Goal: Task Accomplishment & Management: Use online tool/utility

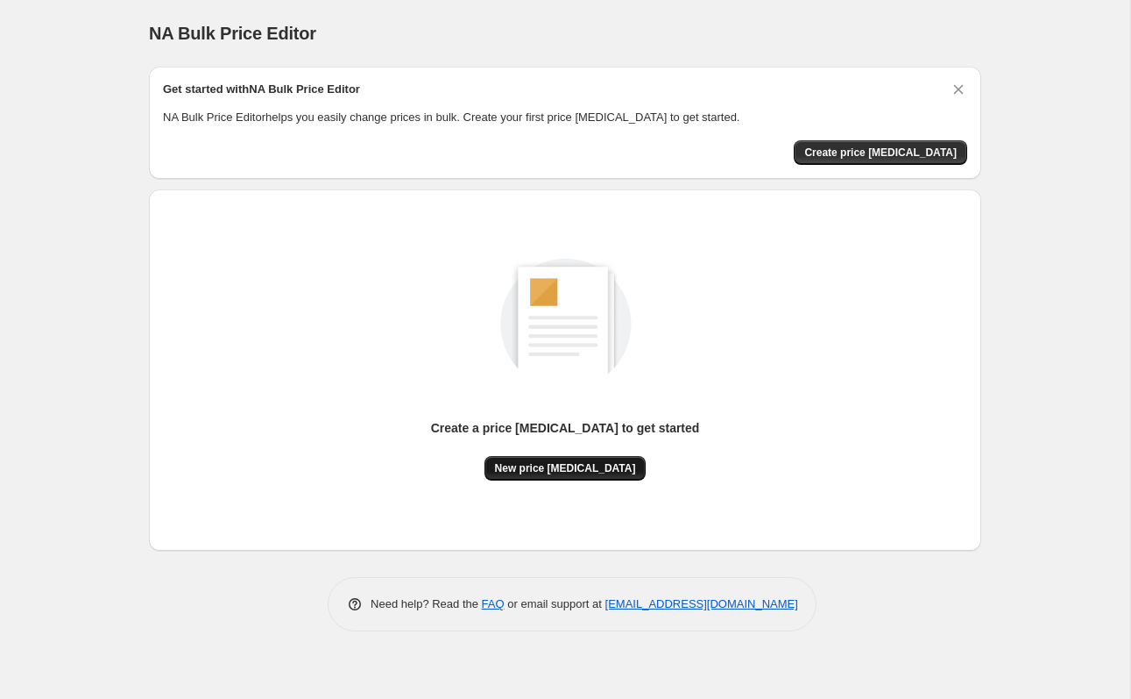
click at [566, 466] on span "New price [MEDICAL_DATA]" at bounding box center [565, 468] width 141 height 14
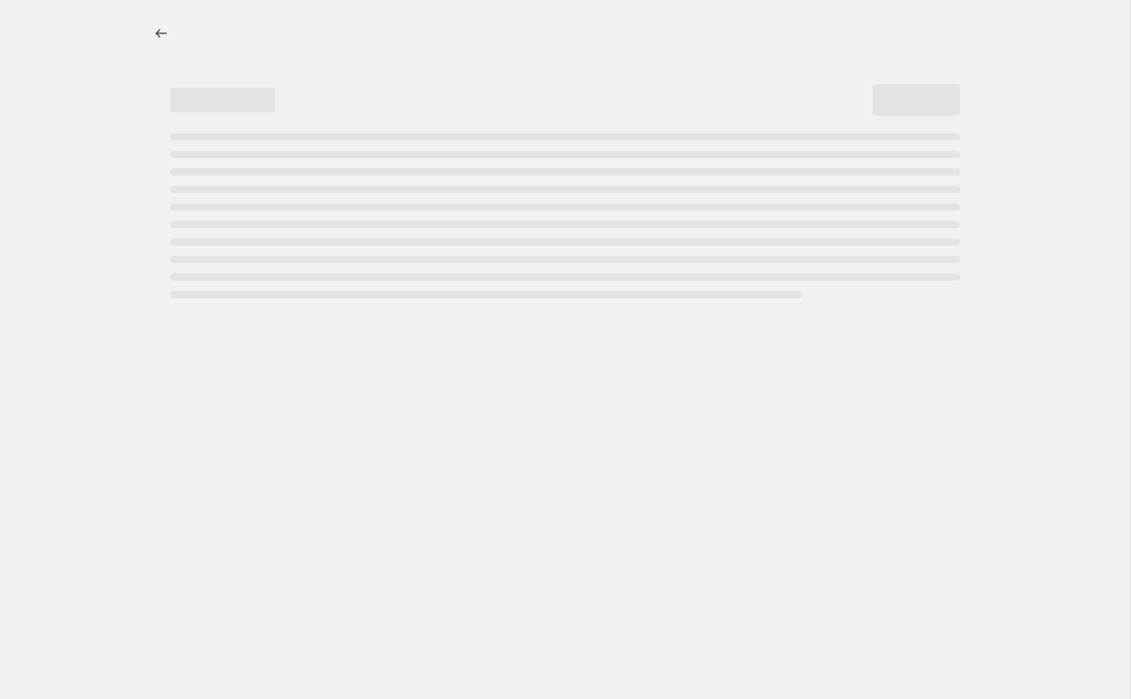
select select "percentage"
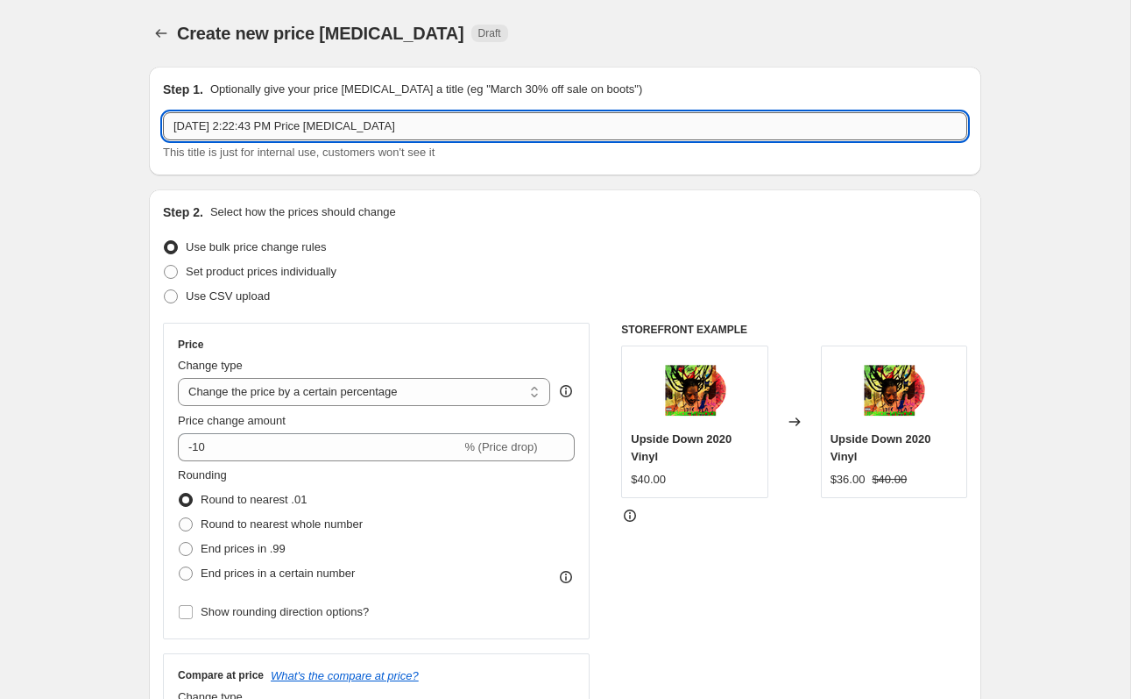
click at [502, 124] on input "[DATE] 2:22:43 PM Price [MEDICAL_DATA]" at bounding box center [565, 126] width 805 height 28
click at [753, 50] on div "Create new price [MEDICAL_DATA]. This page is ready Create new price [MEDICAL_D…" at bounding box center [565, 33] width 833 height 67
click at [327, 118] on input "Buju Sale Items" at bounding box center [565, 126] width 805 height 28
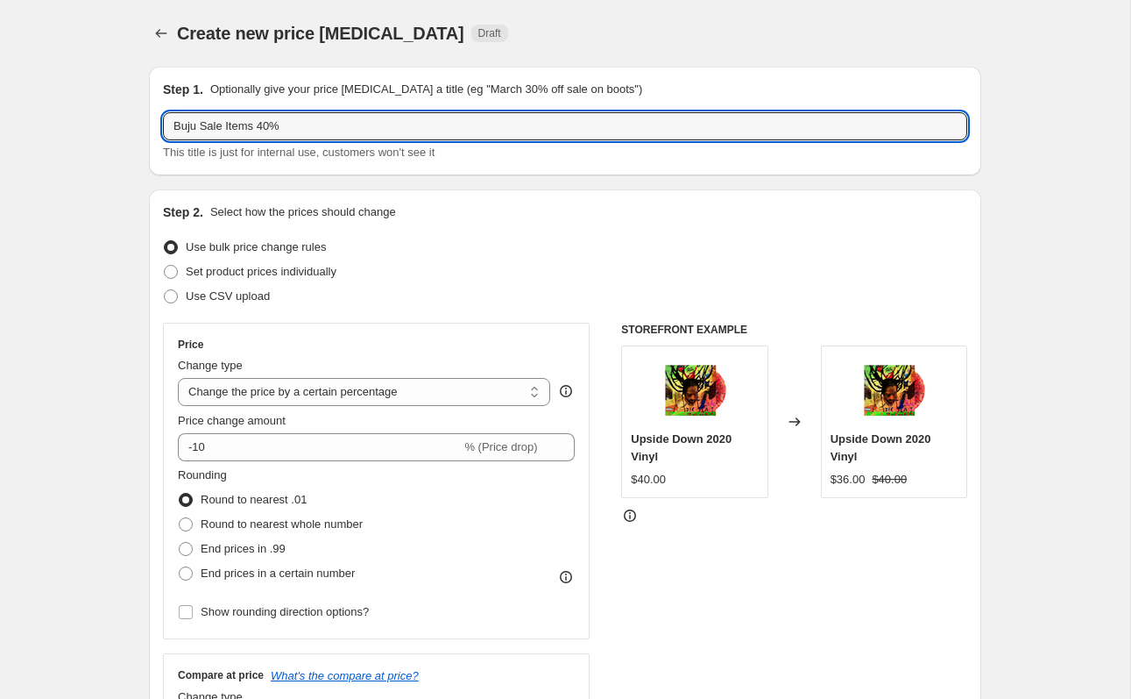
type input "Buju Sale Items 40%"
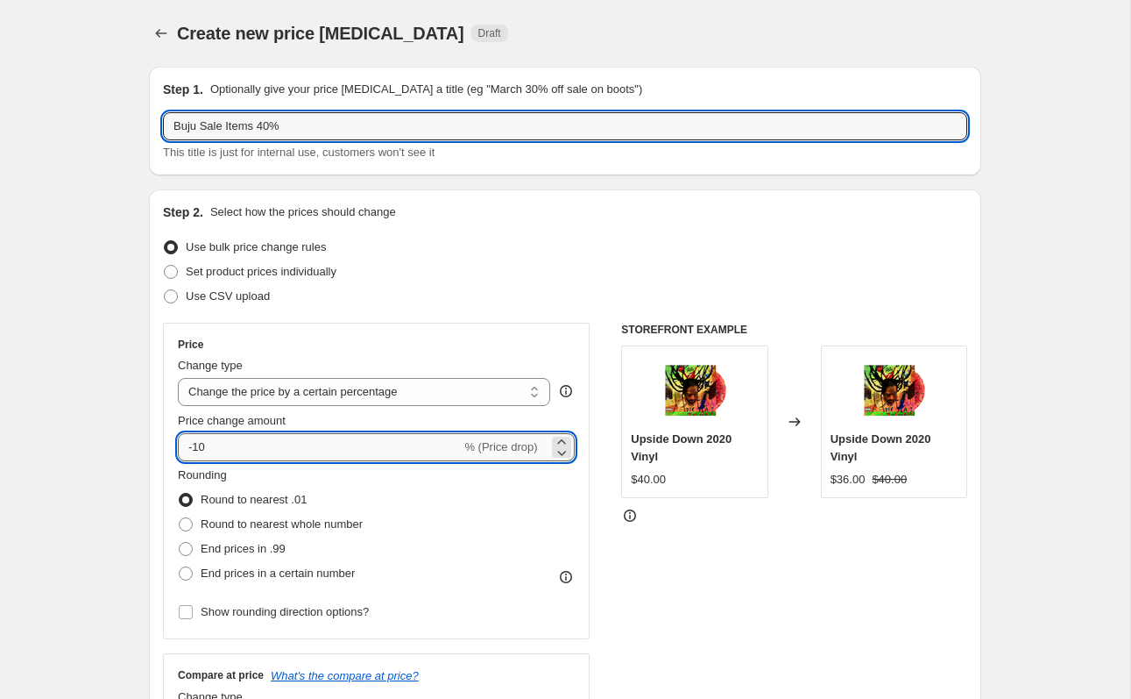
click at [225, 448] on input "-10" at bounding box center [319, 447] width 283 height 28
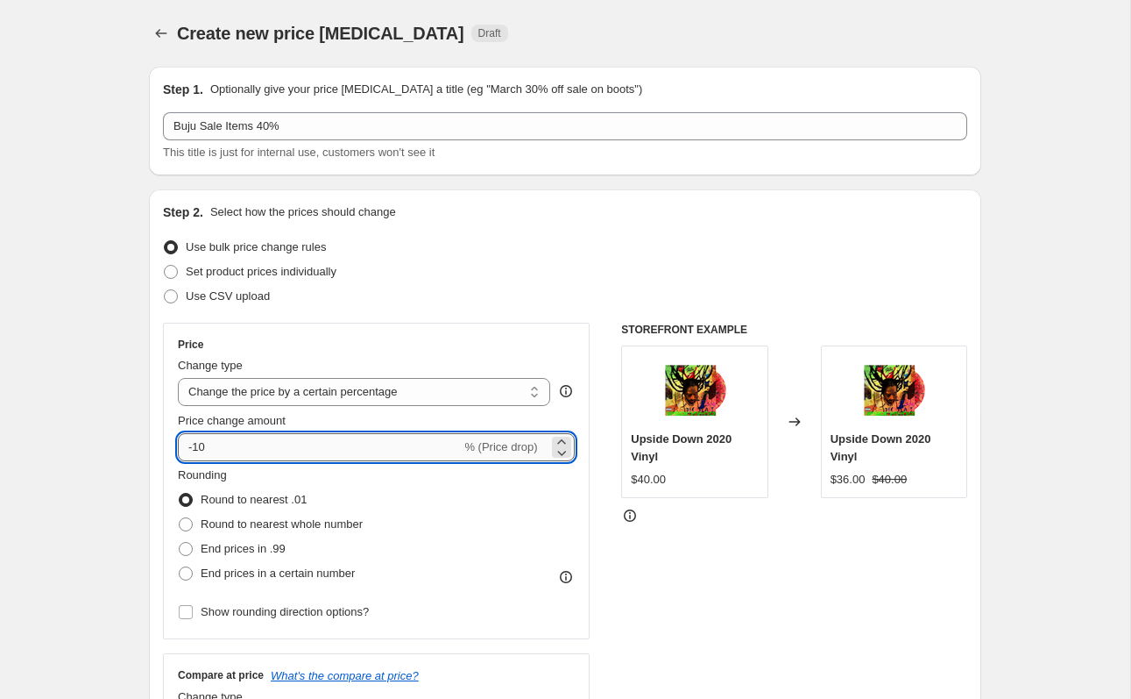
type input "-1"
type input "-40"
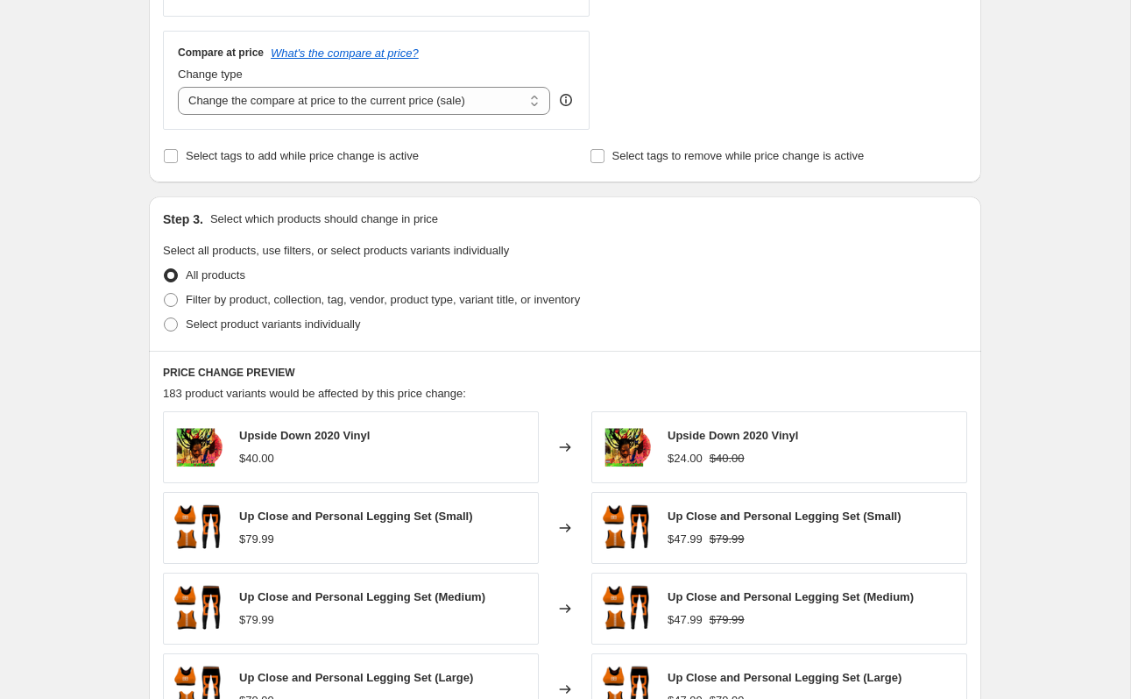
scroll to position [632, 0]
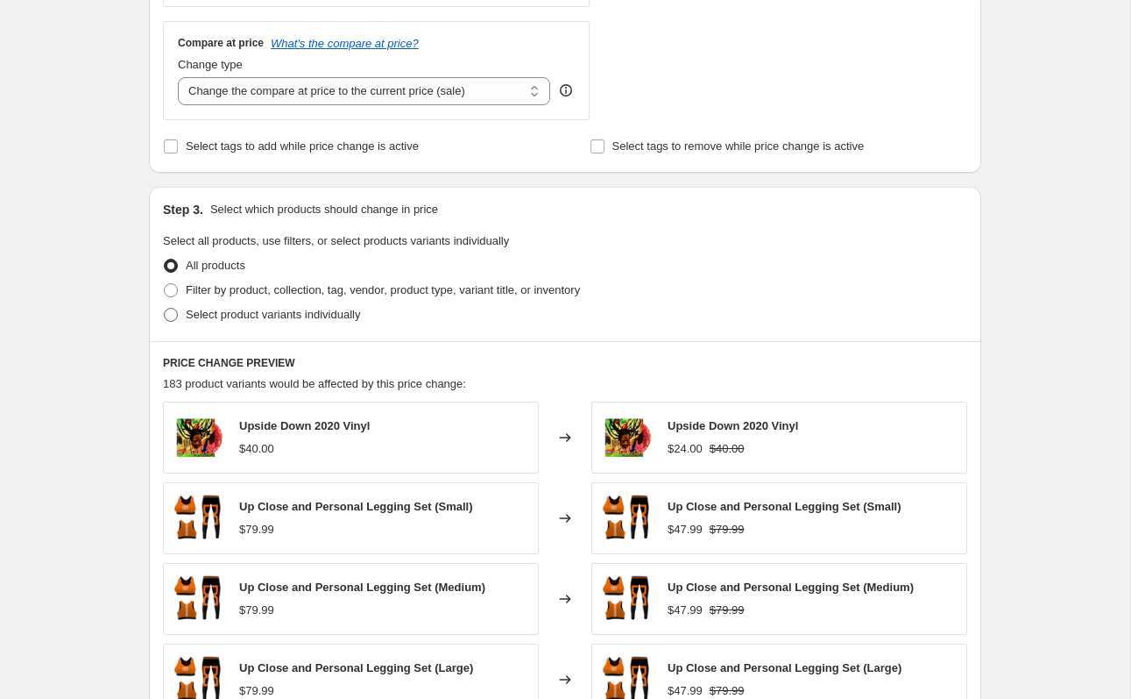
click at [255, 315] on span "Select product variants individually" at bounding box center [273, 314] width 174 height 13
click at [165, 309] on input "Select product variants individually" at bounding box center [164, 308] width 1 height 1
radio input "true"
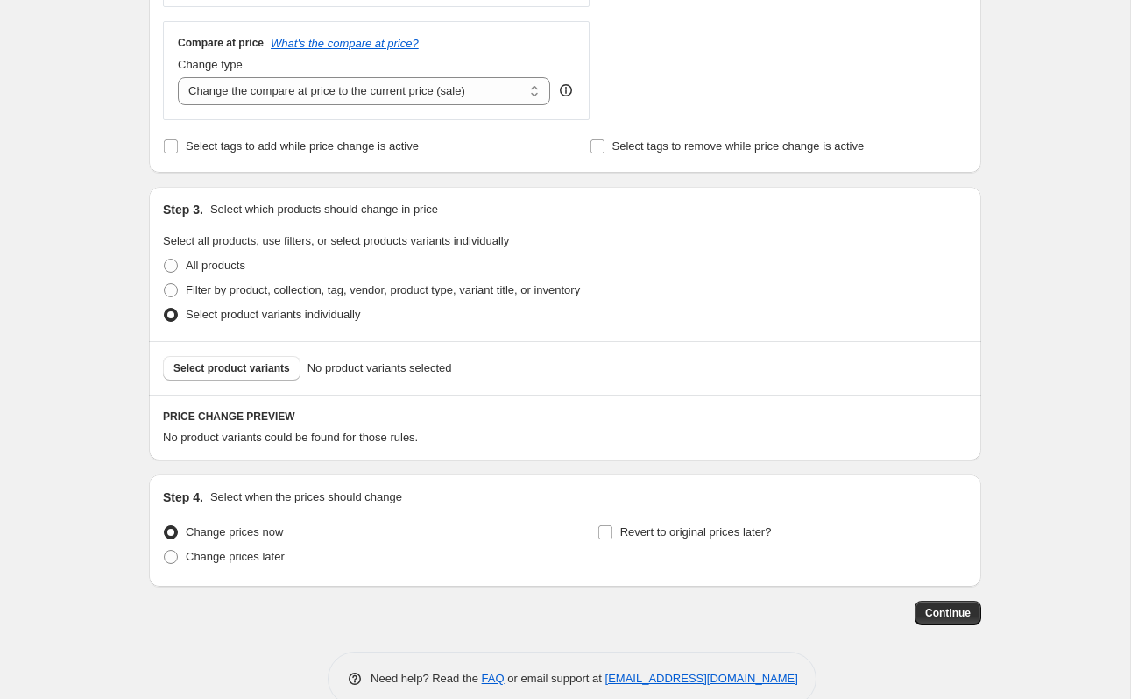
scroll to position [665, 0]
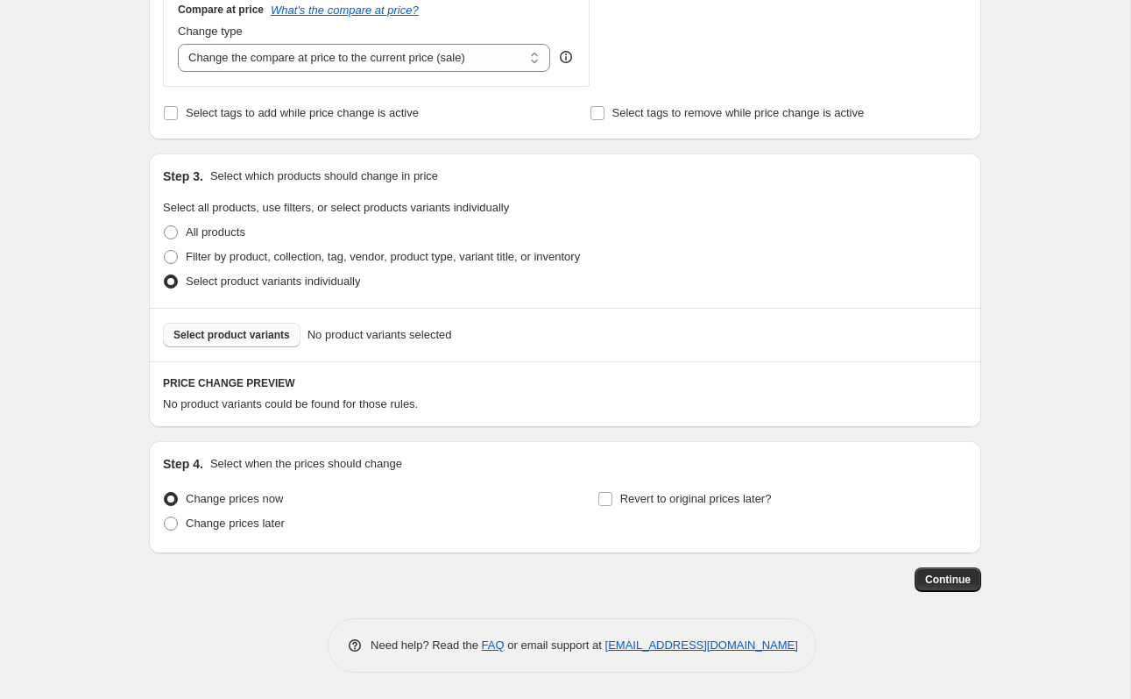
click at [216, 345] on button "Select product variants" at bounding box center [232, 335] width 138 height 25
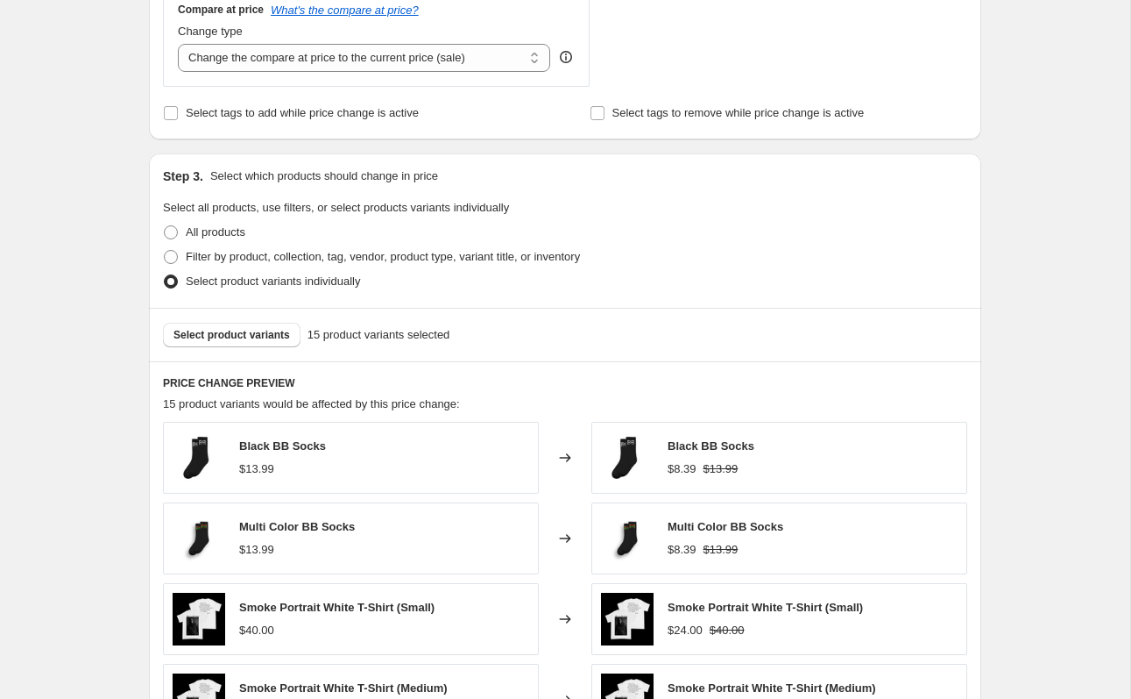
click at [1038, 225] on div "Create new price [MEDICAL_DATA]. This page is ready Create new price [MEDICAL_D…" at bounding box center [565, 237] width 1131 height 1805
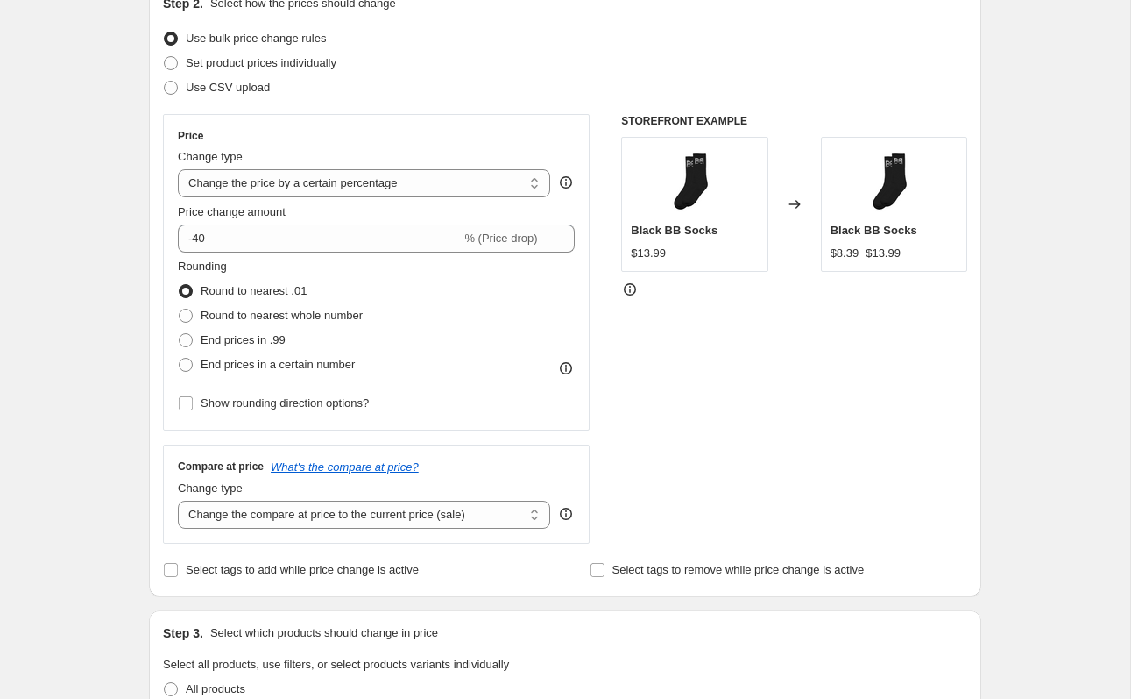
scroll to position [1107, 0]
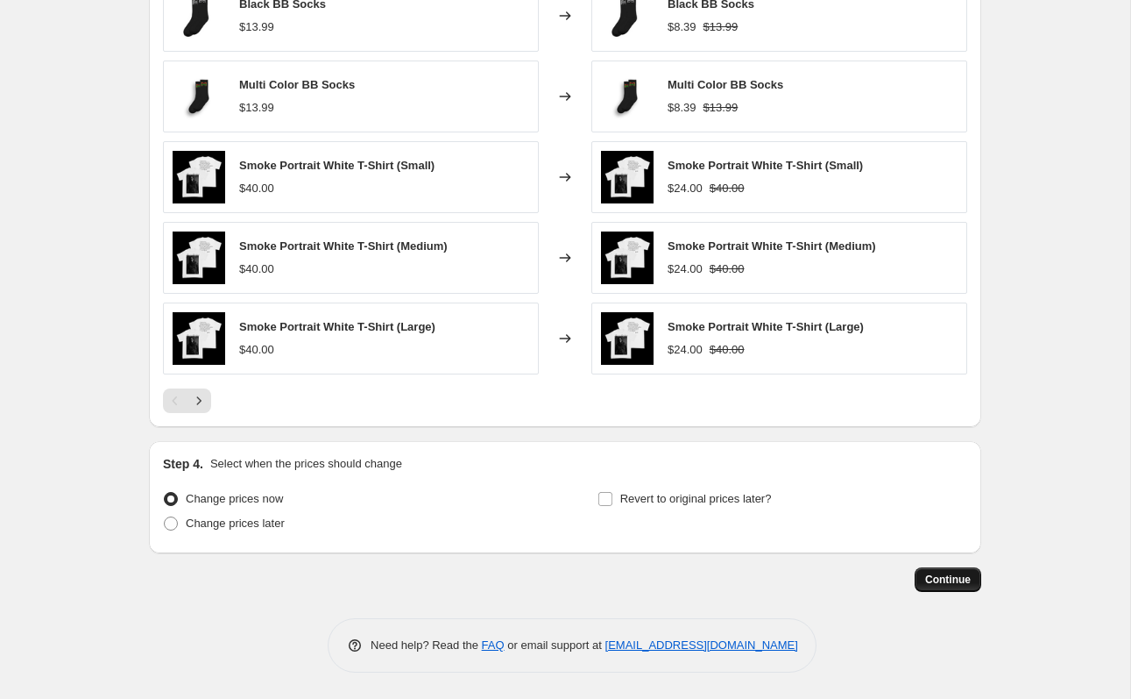
click at [954, 586] on button "Continue" at bounding box center [948, 579] width 67 height 25
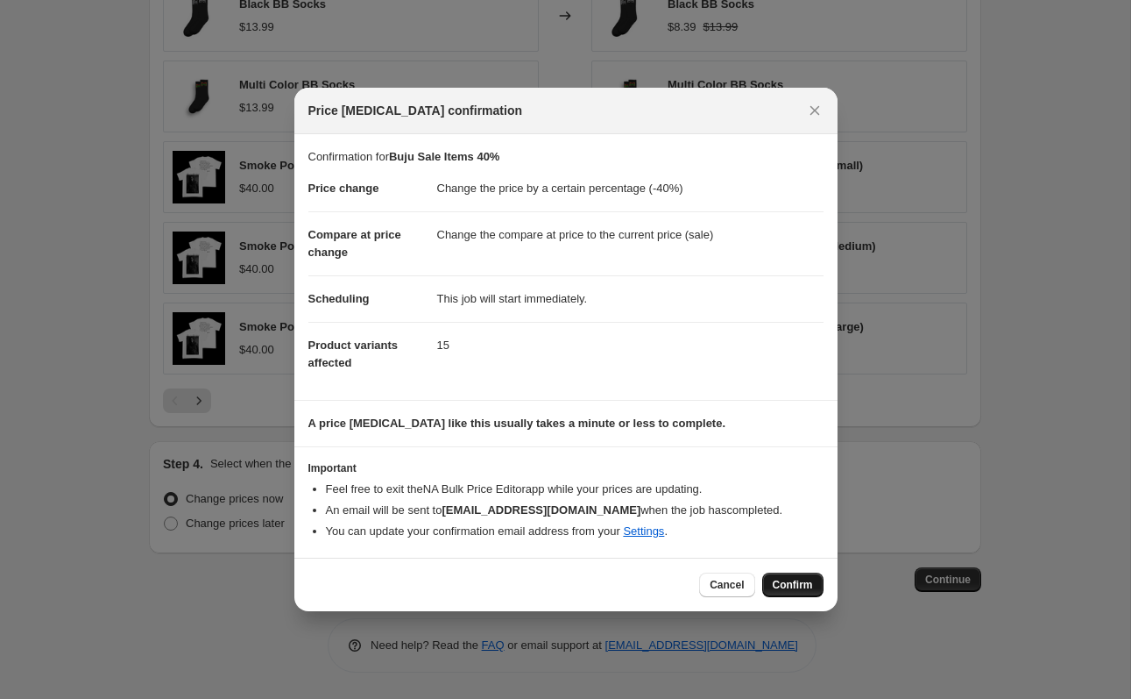
click at [791, 585] on span "Confirm" at bounding box center [793, 585] width 40 height 14
type input "Buju Sale Items 40%"
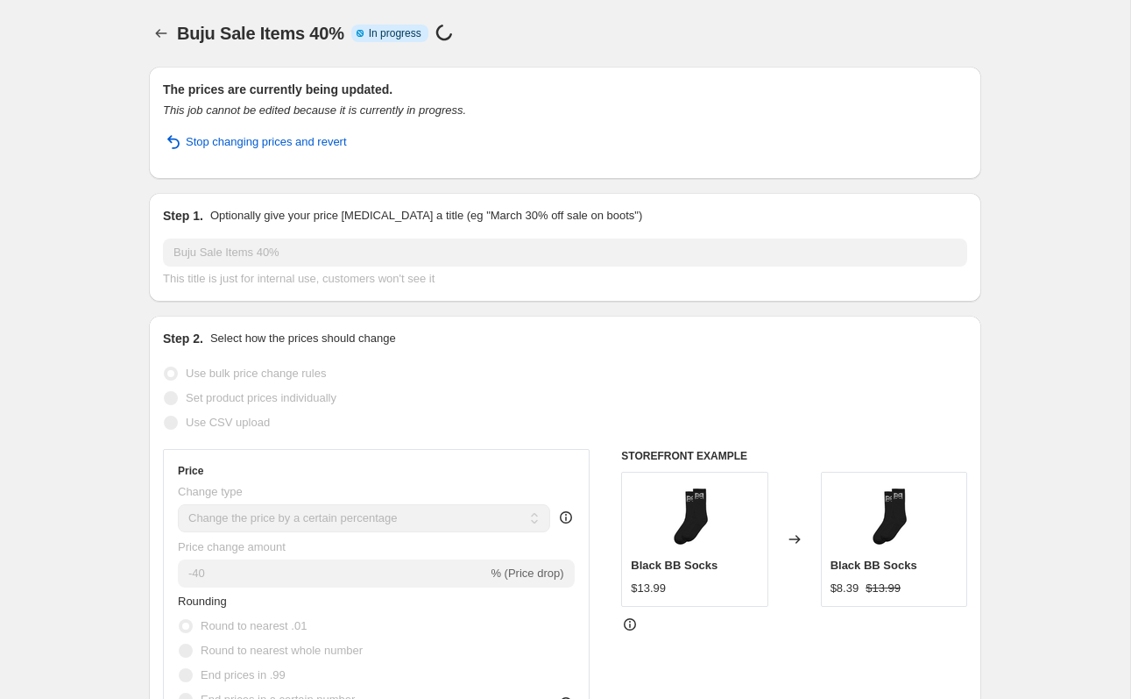
select select "percentage"
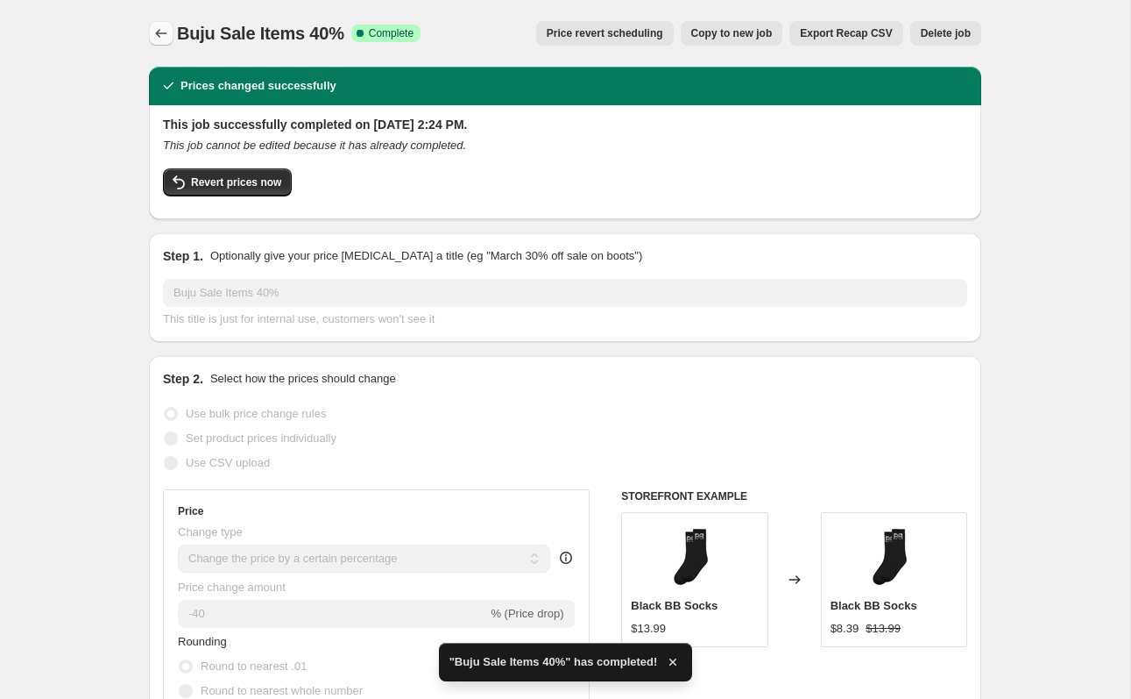
click at [163, 31] on icon "Price change jobs" at bounding box center [161, 34] width 18 height 18
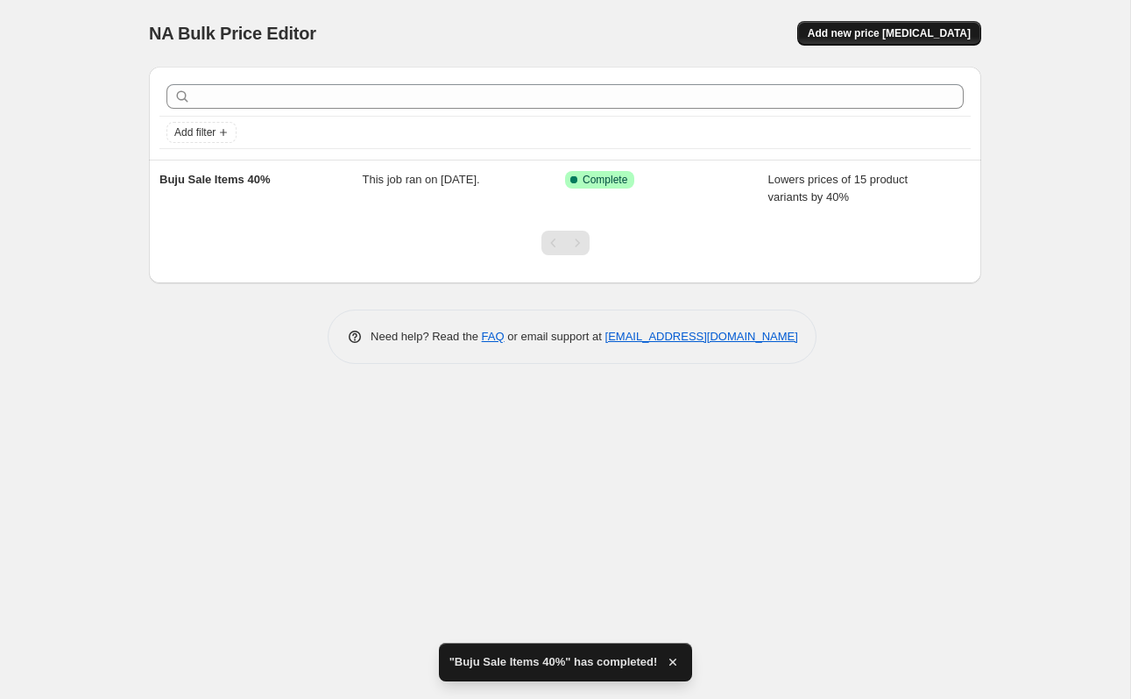
click at [869, 24] on button "Add new price [MEDICAL_DATA]" at bounding box center [890, 33] width 184 height 25
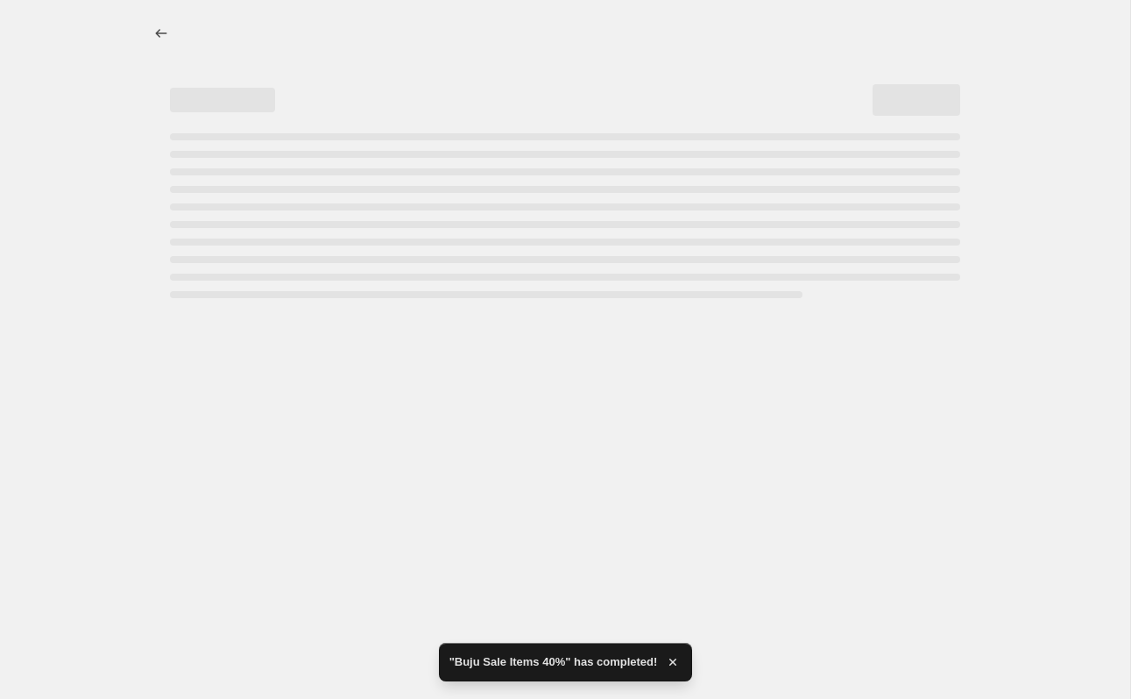
select select "percentage"
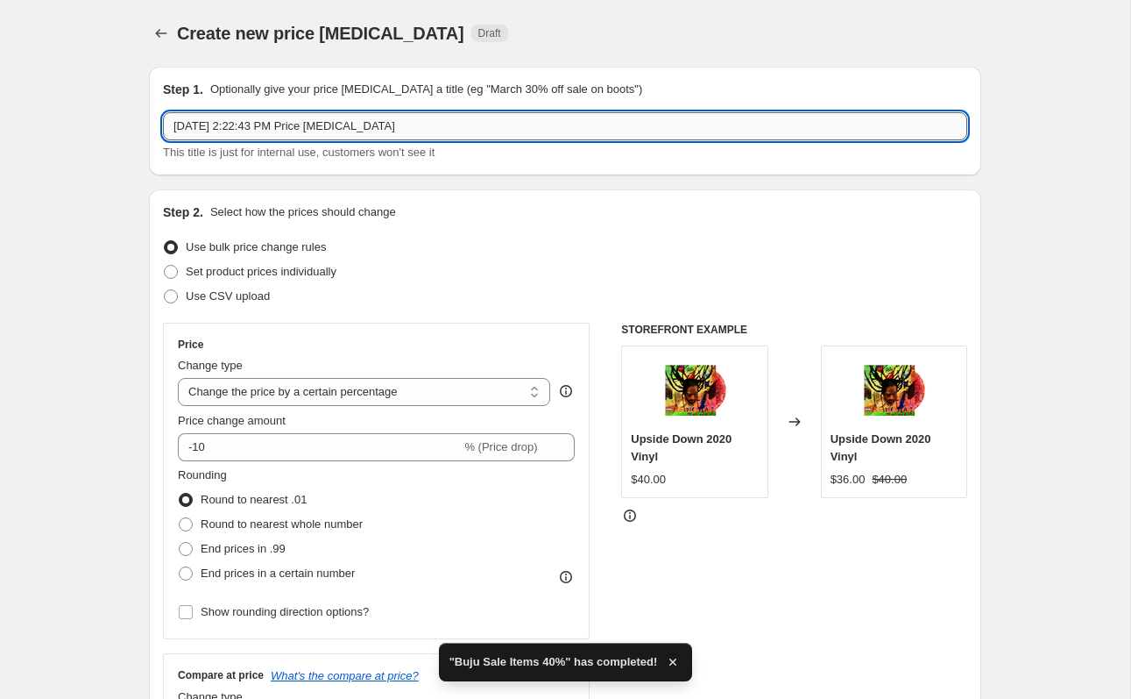
click at [304, 123] on input "[DATE] 2:22:43 PM Price [MEDICAL_DATA]" at bounding box center [565, 126] width 805 height 28
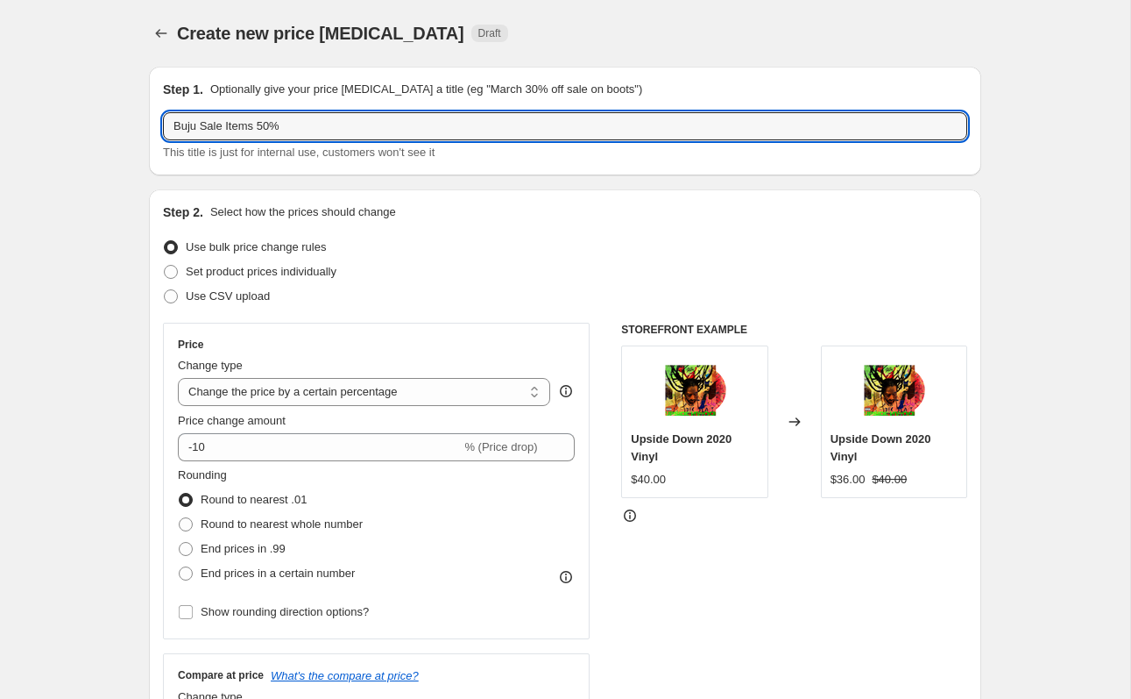
type input "Buju Sale Items 50%"
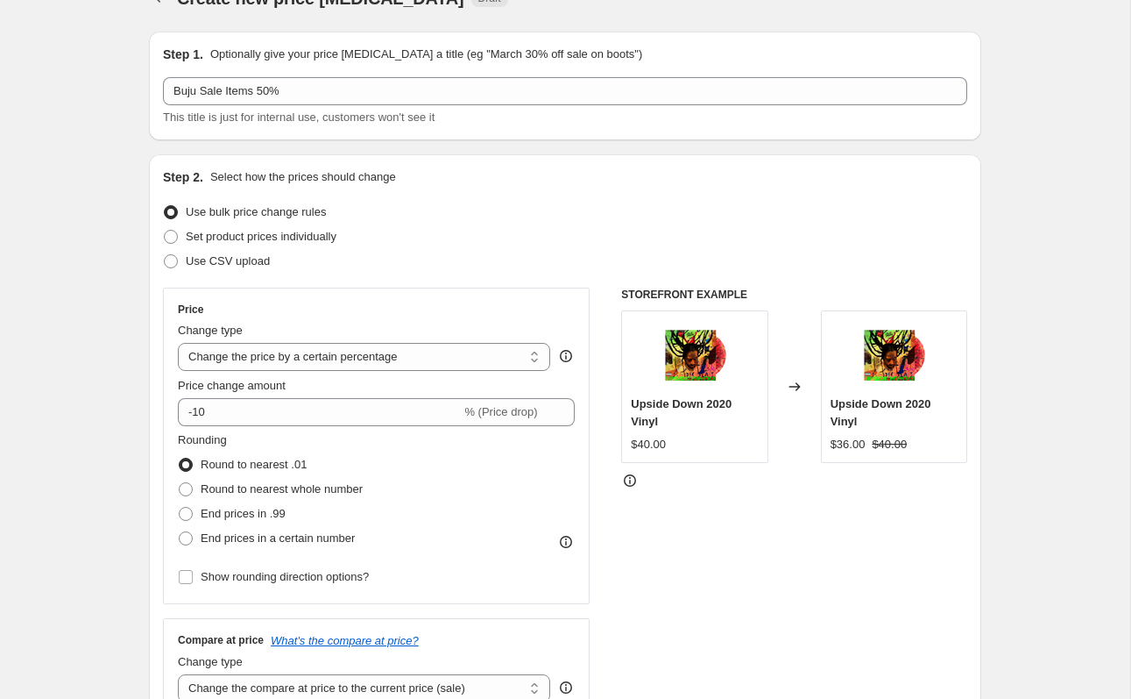
scroll to position [100, 0]
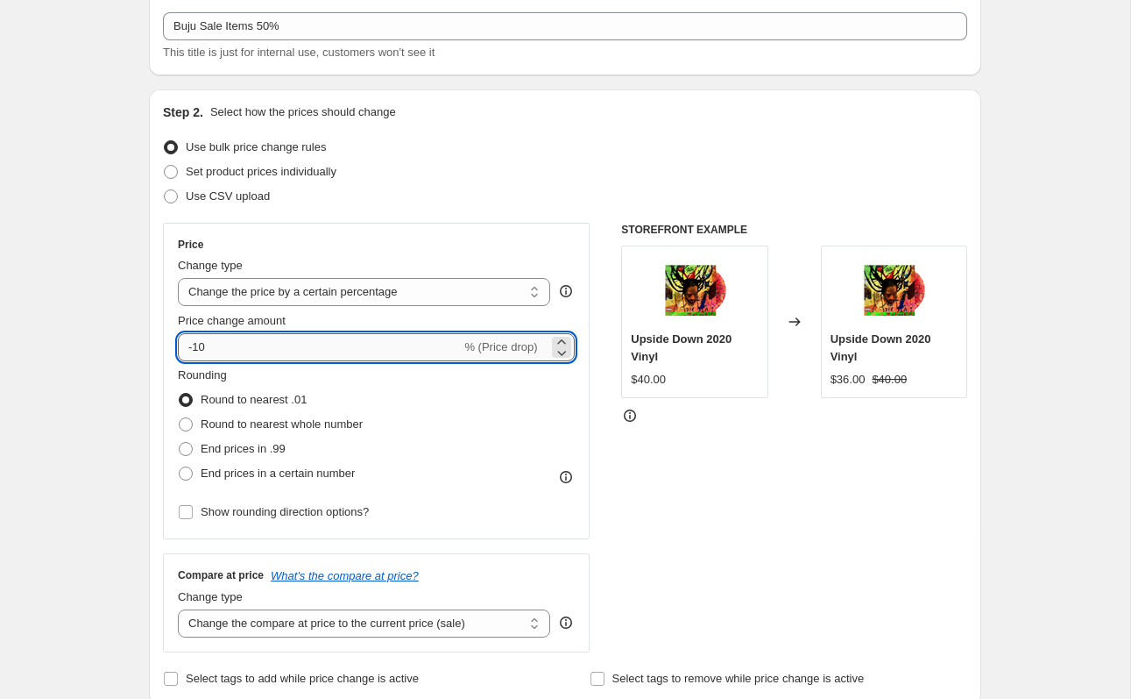
click at [238, 358] on input "-10" at bounding box center [319, 347] width 283 height 28
type input "-1"
type input "-50"
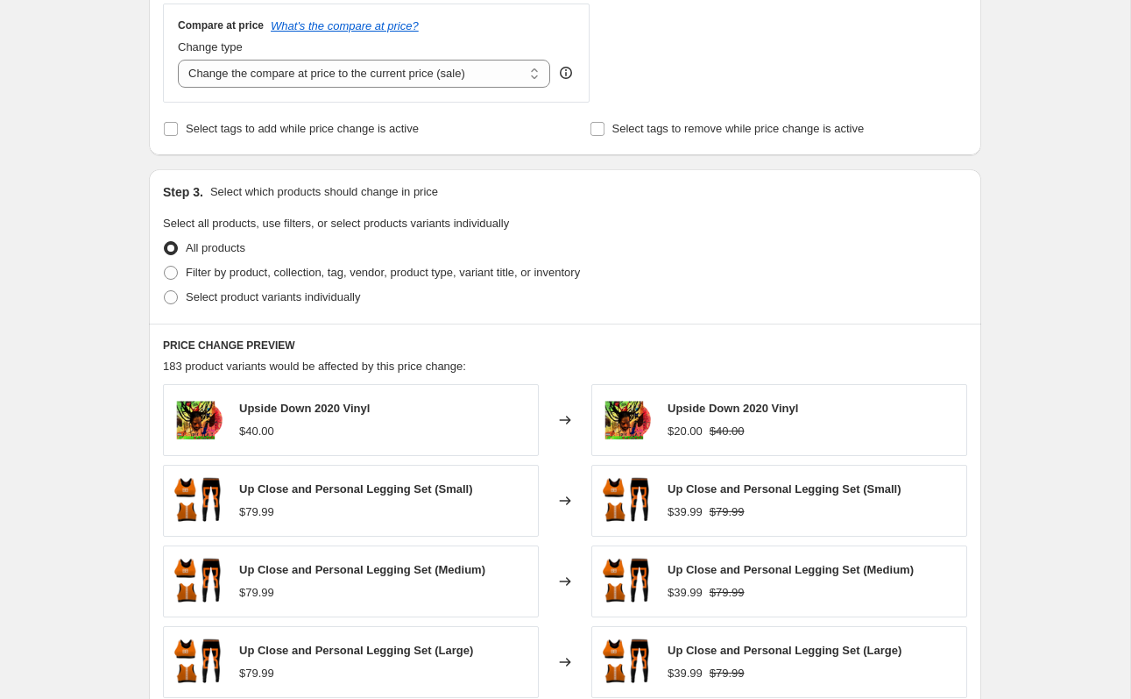
scroll to position [658, 0]
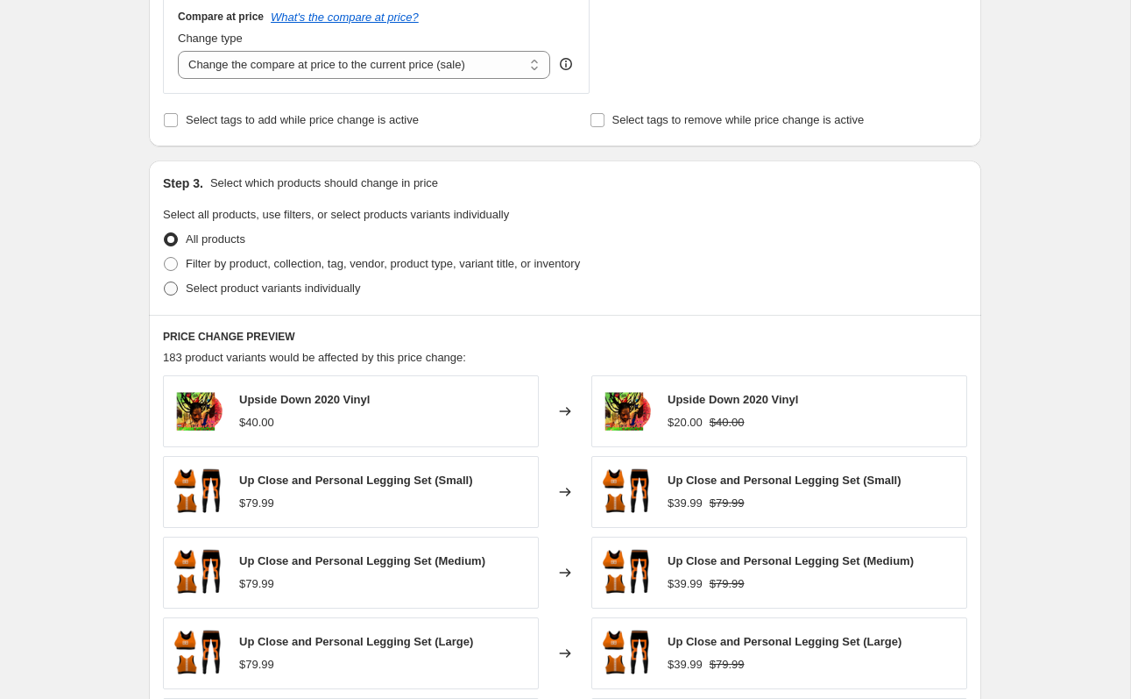
click at [287, 294] on span "Select product variants individually" at bounding box center [273, 287] width 174 height 13
click at [165, 282] on input "Select product variants individually" at bounding box center [164, 281] width 1 height 1
radio input "true"
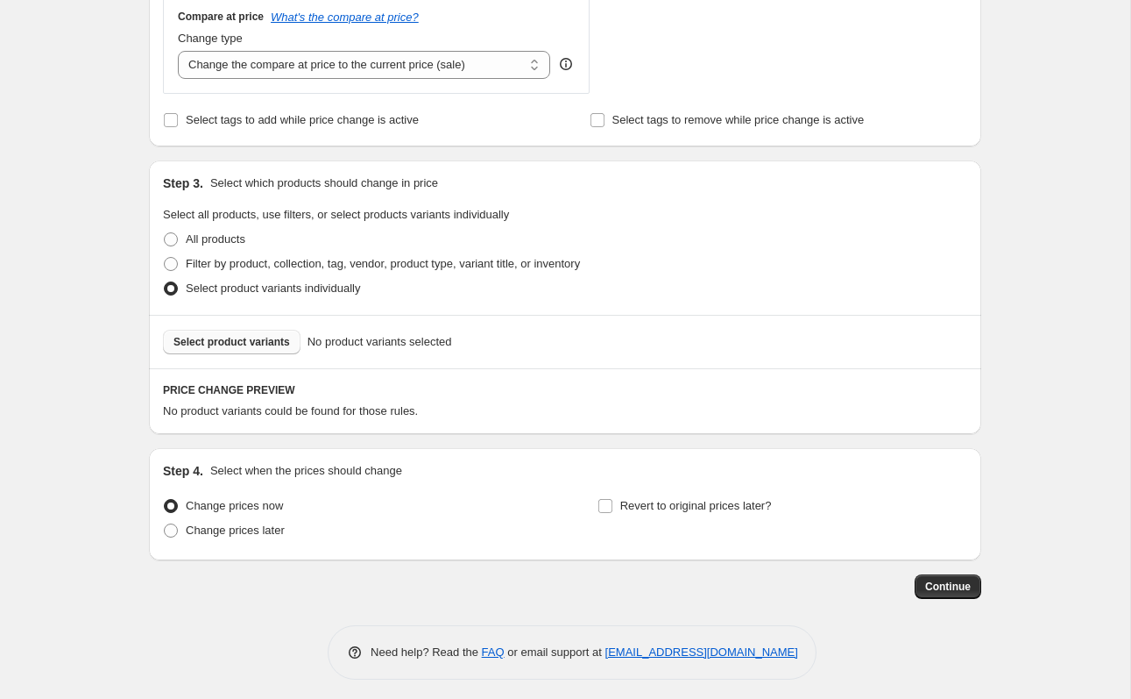
click at [253, 348] on span "Select product variants" at bounding box center [232, 342] width 117 height 14
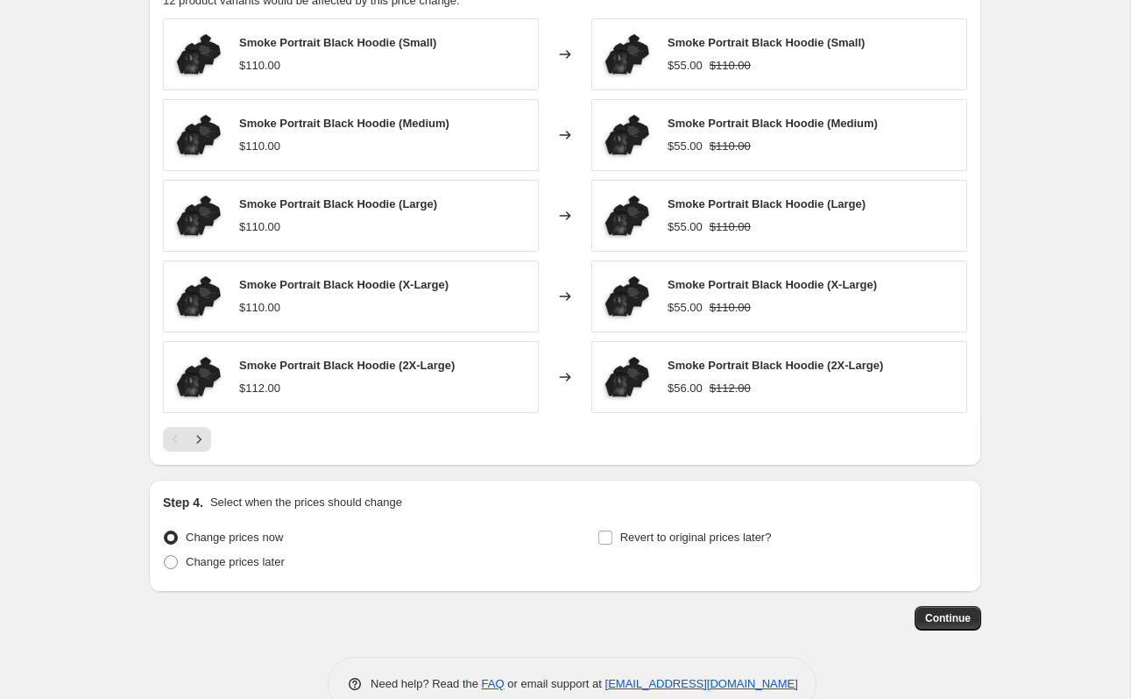
scroll to position [1107, 0]
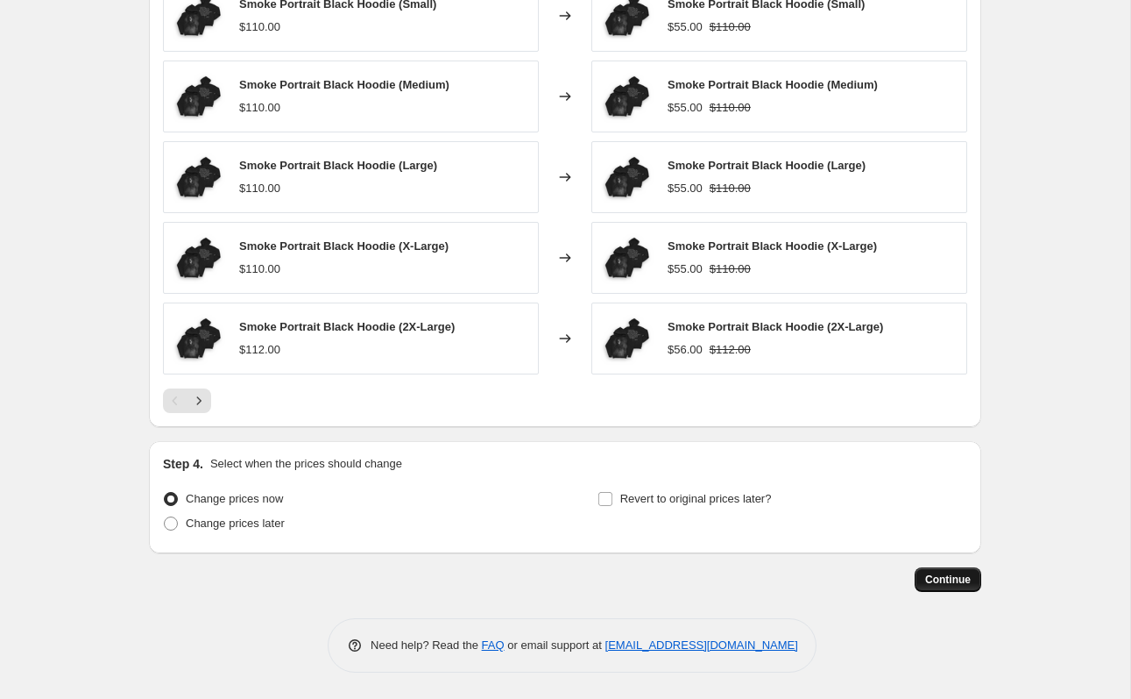
click at [958, 578] on span "Continue" at bounding box center [949, 579] width 46 height 14
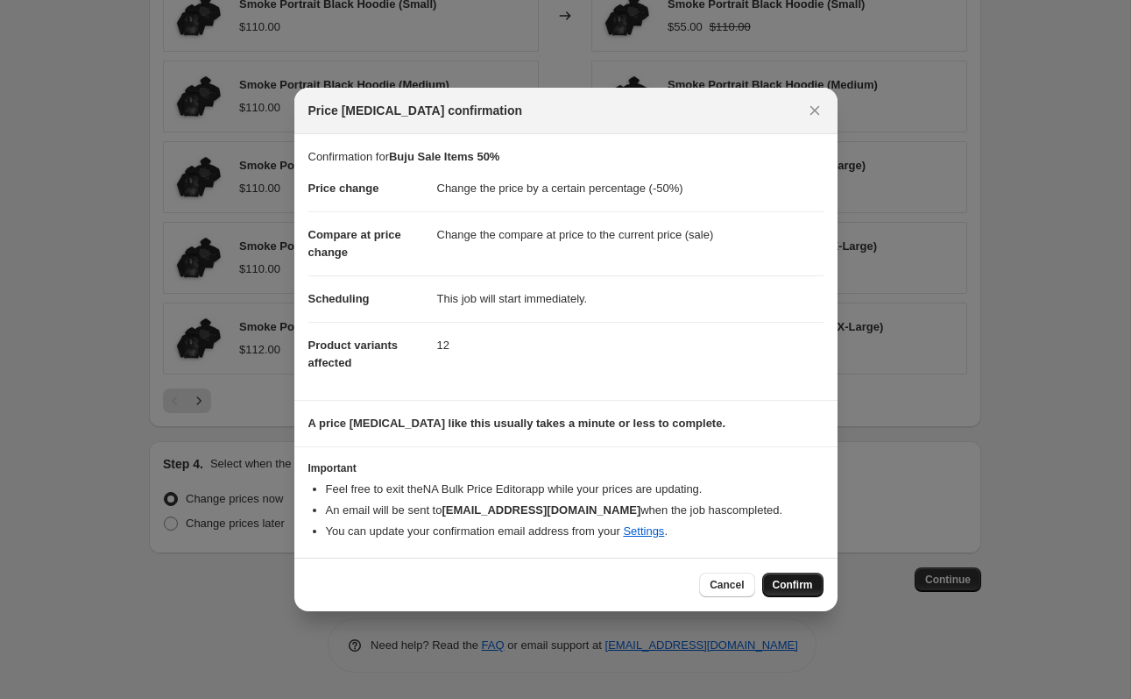
click at [773, 577] on button "Confirm" at bounding box center [792, 584] width 61 height 25
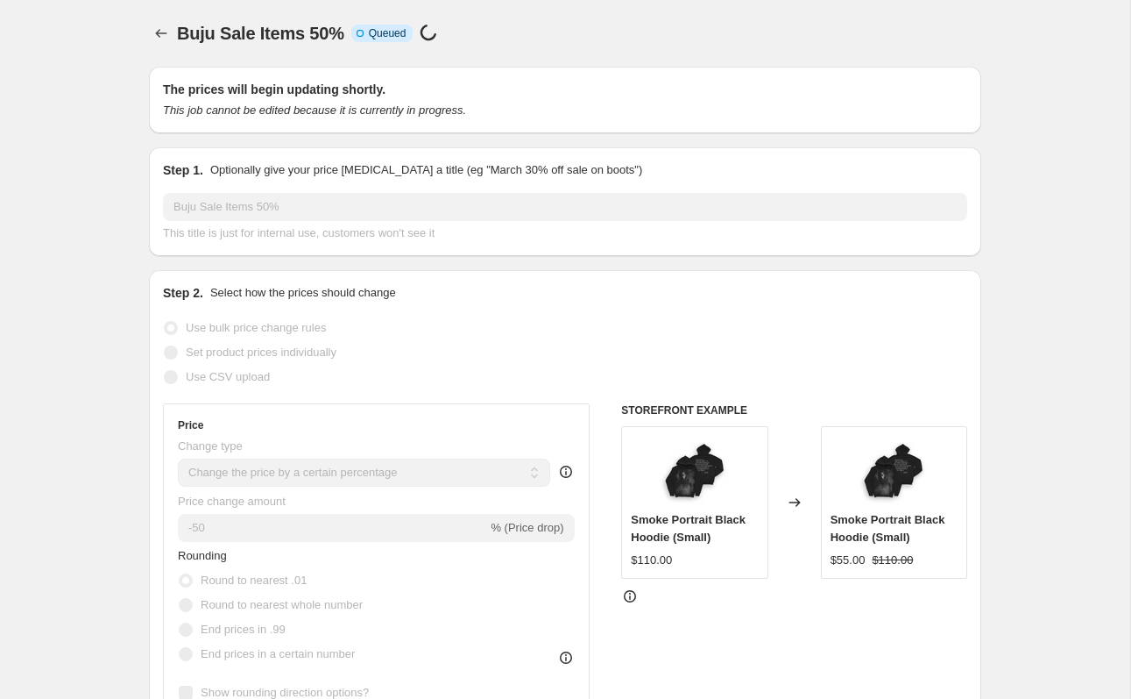
select select "percentage"
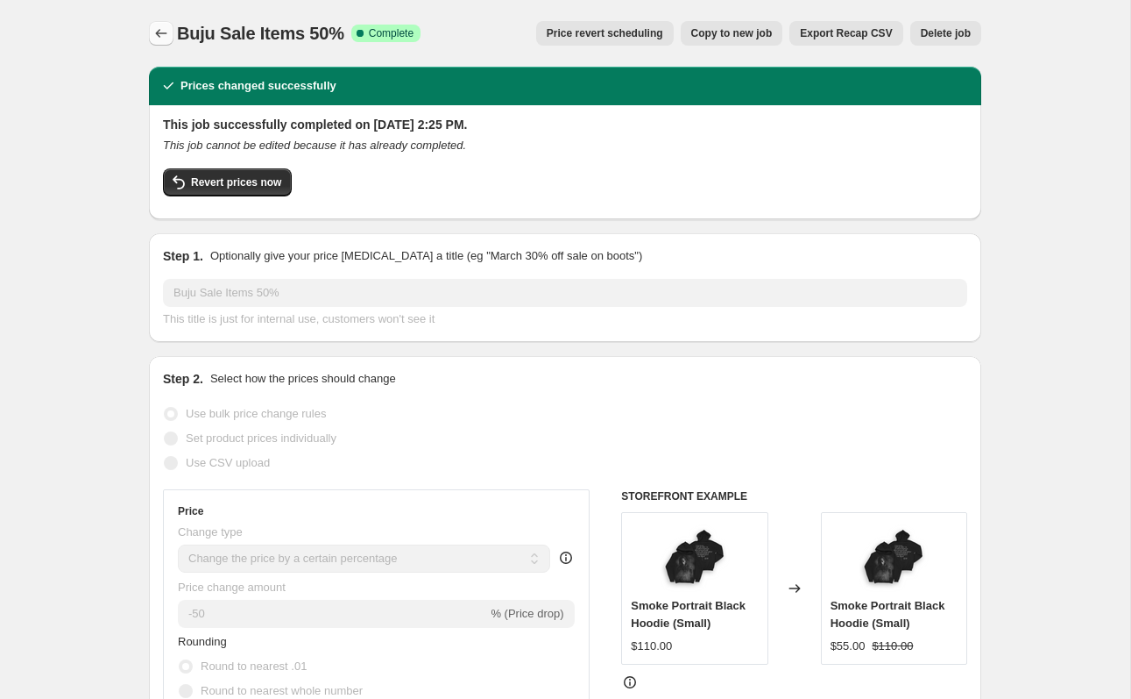
click at [153, 40] on icon "Price change jobs" at bounding box center [161, 34] width 18 height 18
